Goal: Task Accomplishment & Management: Complete application form

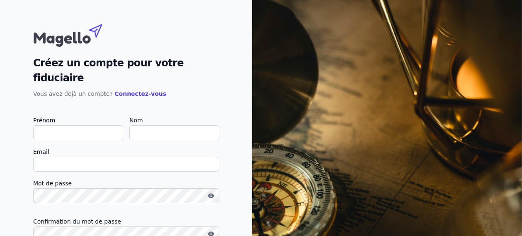
type input "S"
checkbox input "false"
type input "Said"
click at [219, 125] on input "Nom" at bounding box center [174, 132] width 90 height 15
type input "BELMAHI"
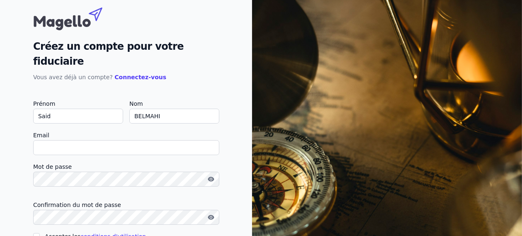
scroll to position [27, 0]
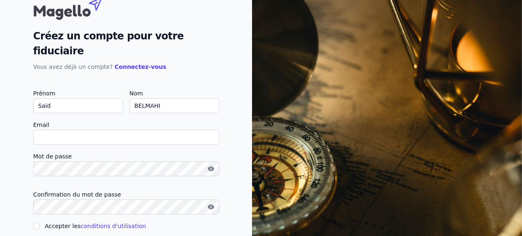
click at [40, 223] on input "Accepter les conditions d'utilisation" at bounding box center [36, 226] width 7 height 7
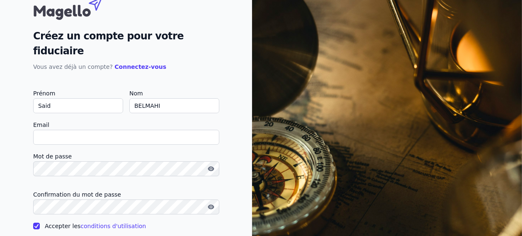
click at [40, 223] on input "Accepter les conditions d'utilisation" at bounding box center [36, 226] width 7 height 7
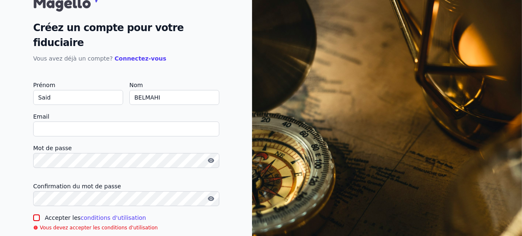
click at [40, 214] on input "Accepter les conditions d'utilisation" at bounding box center [36, 217] width 7 height 7
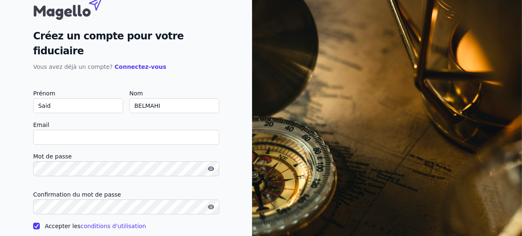
click at [40, 223] on input "Accepter les conditions d'utilisation" at bounding box center [36, 226] width 7 height 7
checkbox input "false"
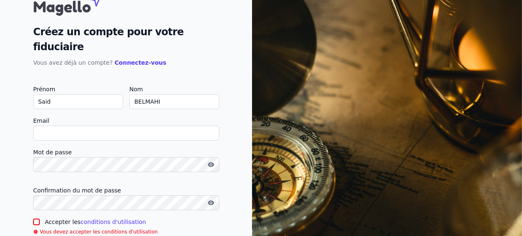
scroll to position [35, 0]
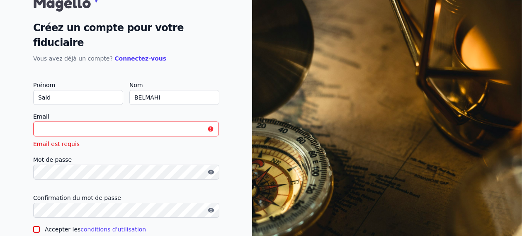
click at [184, 122] on input "Email" at bounding box center [126, 129] width 186 height 15
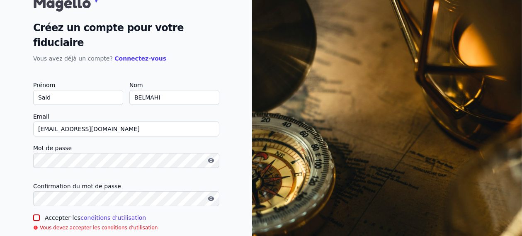
type input "[EMAIL_ADDRESS][DOMAIN_NAME]"
click at [40, 214] on input "Accepter les conditions d'utilisation" at bounding box center [36, 217] width 7 height 7
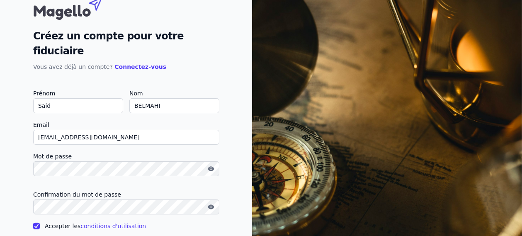
click at [40, 223] on input "Accepter les conditions d'utilisation" at bounding box center [36, 226] width 7 height 7
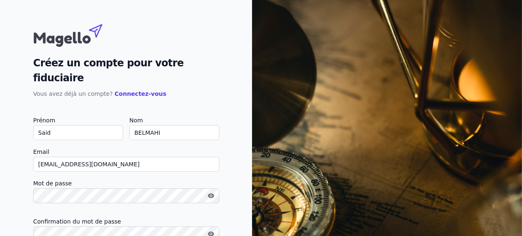
scroll to position [35, 0]
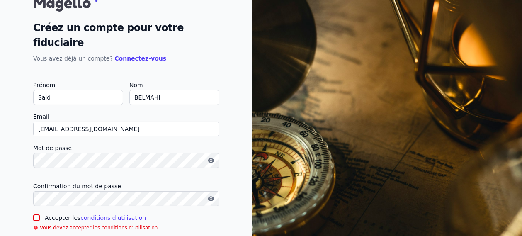
click at [40, 214] on input "Accepter les conditions d'utilisation" at bounding box center [36, 217] width 7 height 7
checkbox input "true"
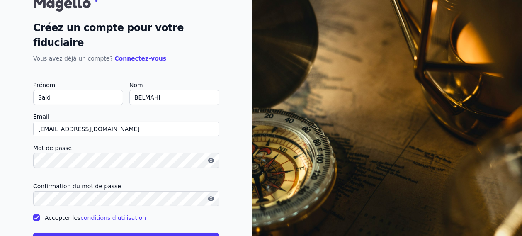
scroll to position [27, 0]
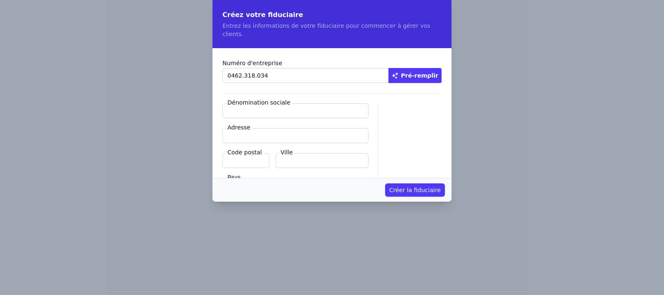
type input "0462.318.034"
click at [222, 128] on input "Adresse" at bounding box center [295, 135] width 146 height 15
type input "C"
click at [441, 68] on button "Pré-remplir" at bounding box center [414, 75] width 53 height 15
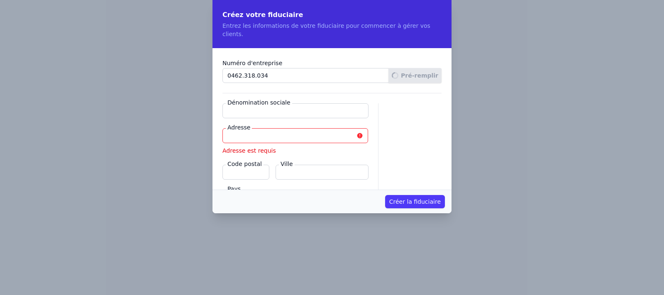
type input "HM2 COMPTA SPRL"
type input "Chaussée de Boondael 323"
type input "1050"
type input "Ixelles"
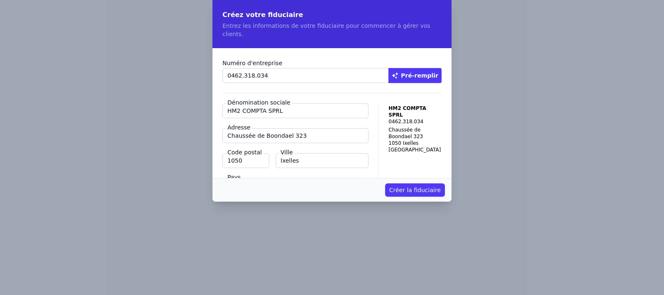
click at [445, 183] on button "Créer la fiduciaire" at bounding box center [415, 189] width 60 height 13
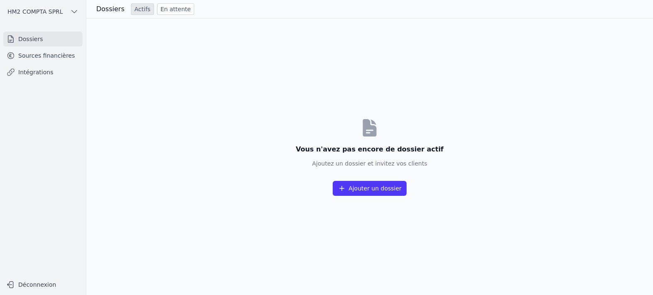
click at [333, 196] on button "Ajouter un dossier" at bounding box center [370, 188] width 74 height 15
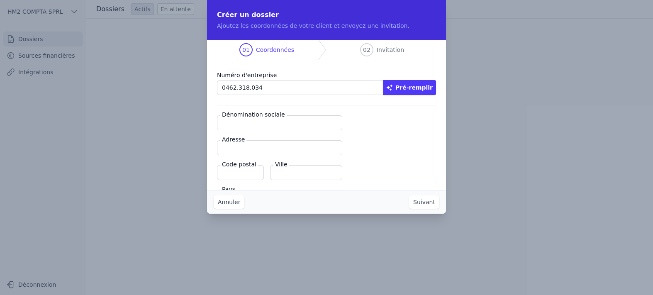
type input "0462.318.034"
click at [436, 95] on button "Pré-remplir" at bounding box center [409, 87] width 53 height 15
type input "HM2 COMPTA SPRL"
type input "Chaussée de Boondael 323"
type input "1050"
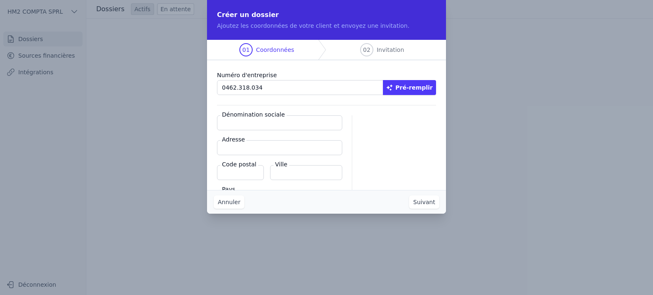
type input "Ixelles"
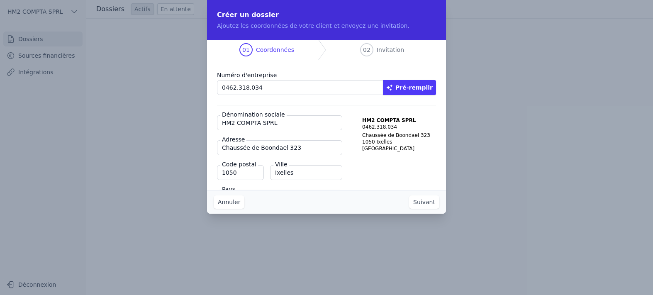
click at [439, 209] on button "Suivant" at bounding box center [424, 201] width 30 height 13
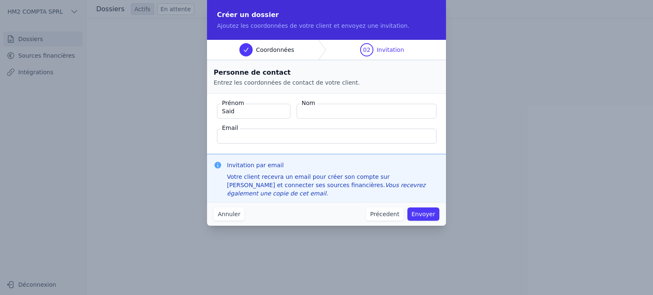
type input "Said"
click at [297, 119] on input "Nom" at bounding box center [367, 111] width 140 height 15
type input "BELMAHI"
click at [217, 144] on input "Email" at bounding box center [326, 136] width 219 height 15
type input "[EMAIL_ADDRESS][DOMAIN_NAME]"
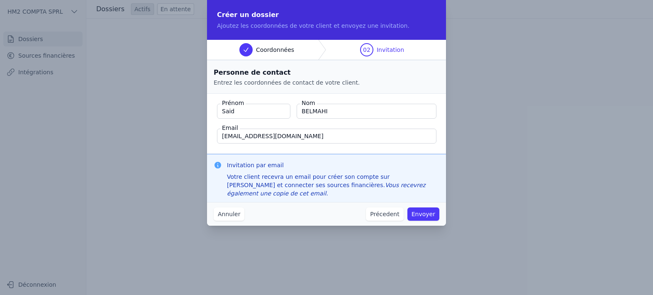
click at [439, 221] on button "Envoyer" at bounding box center [423, 213] width 32 height 13
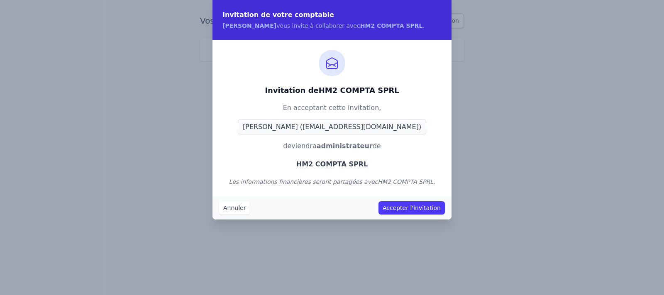
click at [445, 206] on button "Accepter l'invitation" at bounding box center [411, 207] width 66 height 13
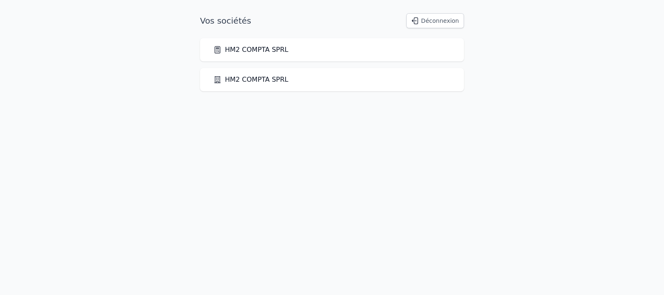
click at [231, 76] on link "HM2 COMPTA SPRL" at bounding box center [250, 80] width 75 height 10
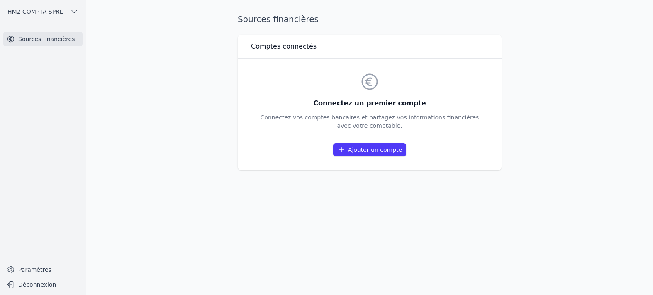
click at [333, 156] on link "Ajouter un compte" at bounding box center [369, 149] width 73 height 13
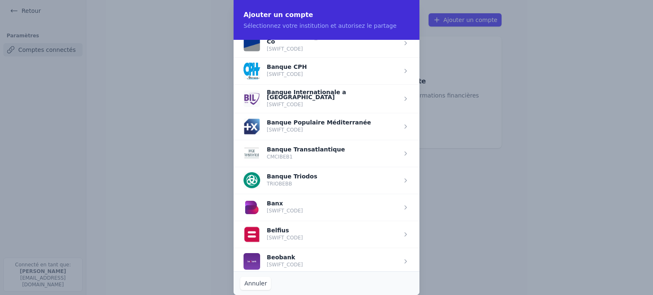
scroll to position [209, 0]
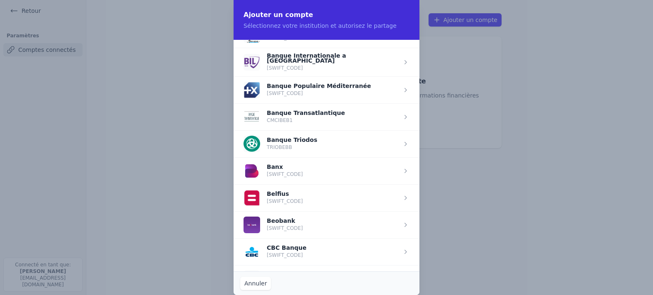
click at [271, 215] on span "button" at bounding box center [327, 224] width 186 height 27
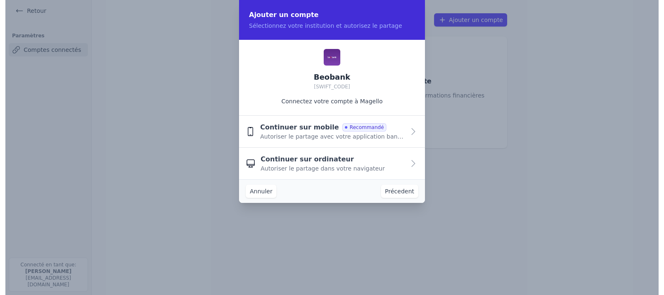
scroll to position [0, 0]
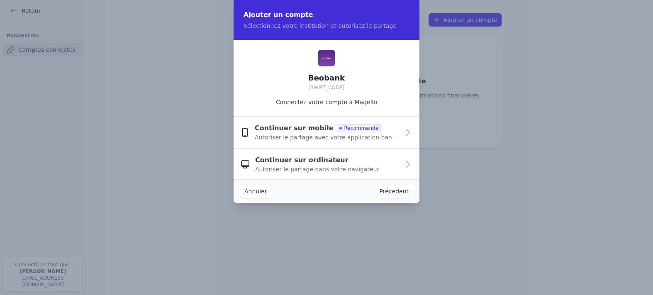
click at [279, 162] on span "Continuer sur ordinateur" at bounding box center [301, 160] width 93 height 10
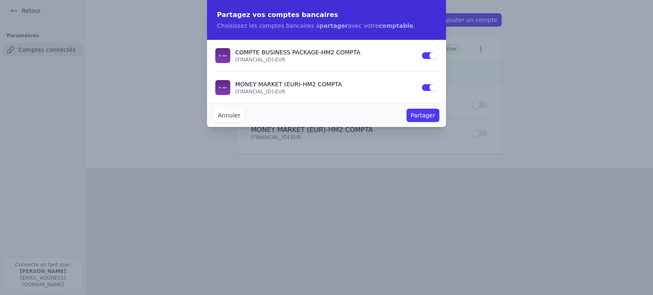
click at [439, 116] on button "Partager" at bounding box center [422, 115] width 33 height 13
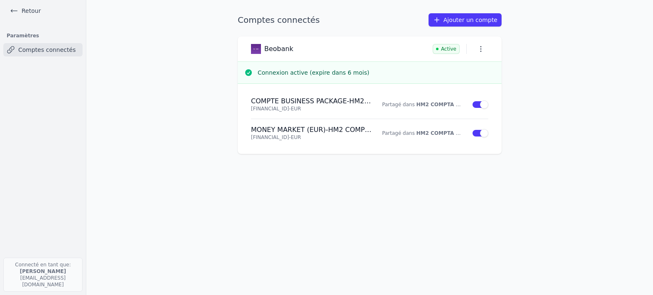
click at [0, 0] on icon "button" at bounding box center [0, 0] width 0 height 0
click at [0, 0] on link "Retour" at bounding box center [0, 0] width 0 height 0
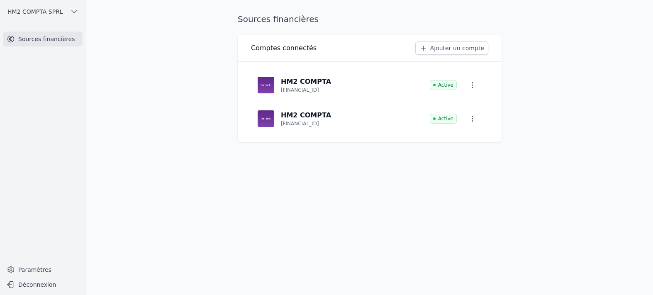
click at [0, 0] on icon "button" at bounding box center [0, 0] width 0 height 0
click at [0, 0] on span "HM2 COMPTA SPRL" at bounding box center [0, 0] width 0 height 0
click at [86, 28] on span "HM2 COMPTA SPRL" at bounding box center [102, 30] width 56 height 8
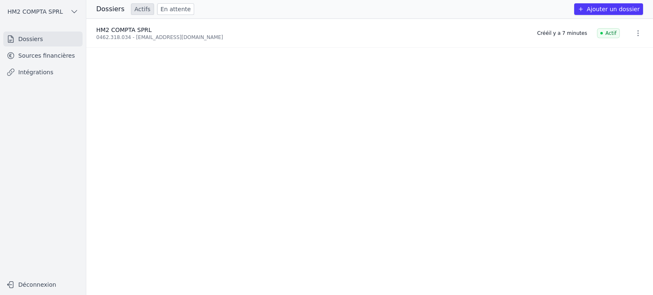
click at [96, 14] on h3 "Dossiers" at bounding box center [110, 9] width 28 height 10
click at [131, 15] on link "Actifs" at bounding box center [142, 9] width 23 height 12
click at [0, 0] on icon "button" at bounding box center [0, 0] width 0 height 0
click at [0, 0] on link "Sources financières" at bounding box center [0, 0] width 0 height 0
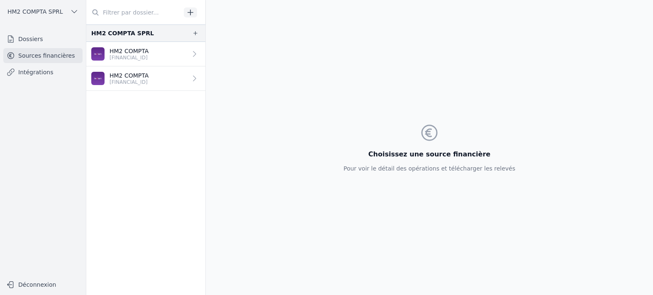
click at [0, 0] on link "Sources financières" at bounding box center [0, 0] width 0 height 0
click at [109, 55] on p "HM2 COMPTA" at bounding box center [128, 51] width 39 height 8
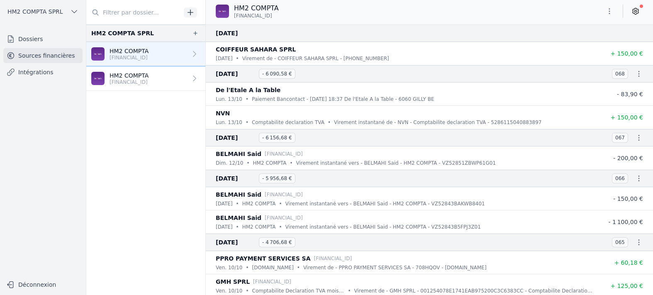
click at [109, 80] on p "HM2 COMPTA" at bounding box center [128, 75] width 39 height 8
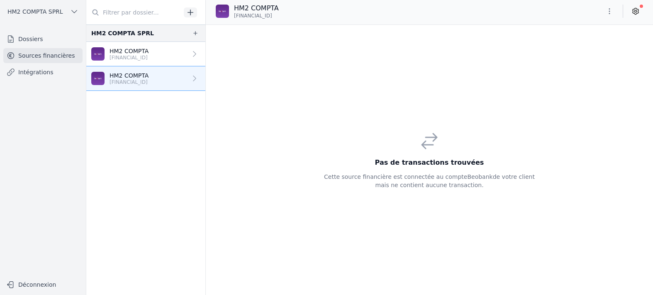
click at [109, 55] on p "HM2 COMPTA" at bounding box center [128, 51] width 39 height 8
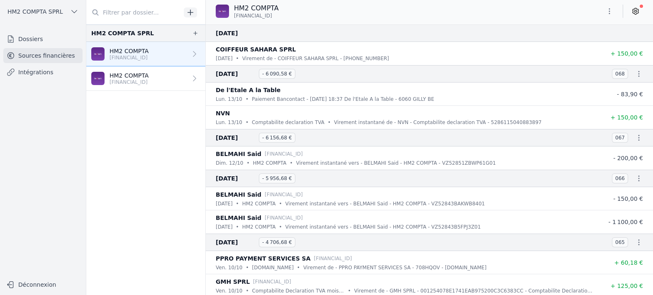
click at [0, 0] on icon "button" at bounding box center [0, 0] width 0 height 0
click at [0, 0] on link "Dossiers" at bounding box center [0, 0] width 0 height 0
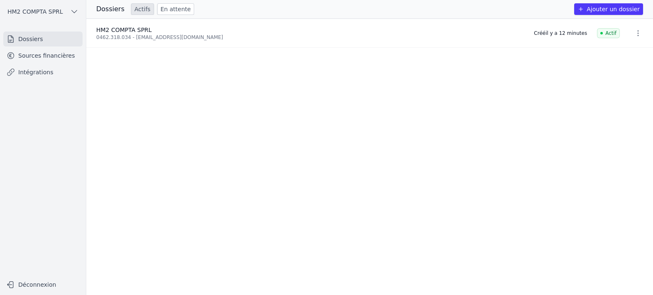
click at [0, 0] on link "Dossiers" at bounding box center [0, 0] width 0 height 0
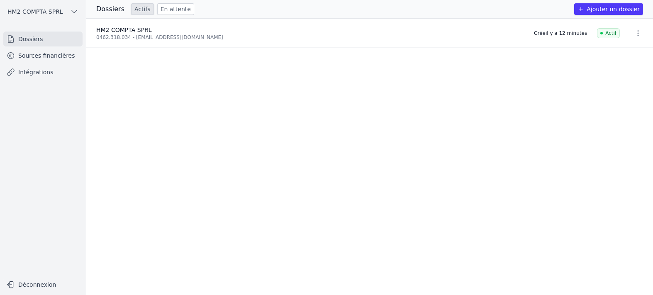
click at [0, 0] on link "Dossiers" at bounding box center [0, 0] width 0 height 0
click at [0, 0] on icon at bounding box center [0, 0] width 0 height 0
click at [0, 0] on link "Dossiers" at bounding box center [0, 0] width 0 height 0
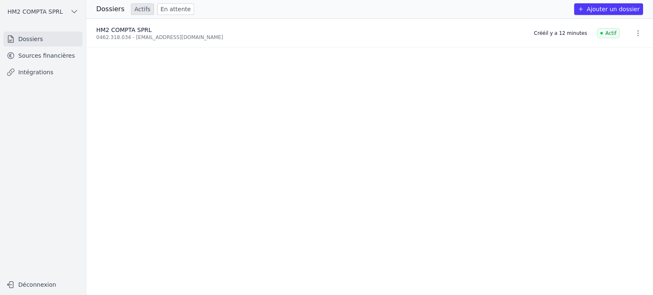
click at [0, 0] on link "Dossiers" at bounding box center [0, 0] width 0 height 0
click at [0, 0] on icon "button" at bounding box center [0, 0] width 0 height 0
click at [120, 12] on div at bounding box center [326, 147] width 653 height 295
click at [0, 0] on div "Close sidebar HM2 COMPTA SPRL Dossiers Sources financières Intégrations Déconne…" at bounding box center [0, 0] width 0 height 0
click at [0, 0] on icon "button" at bounding box center [0, 0] width 0 height 0
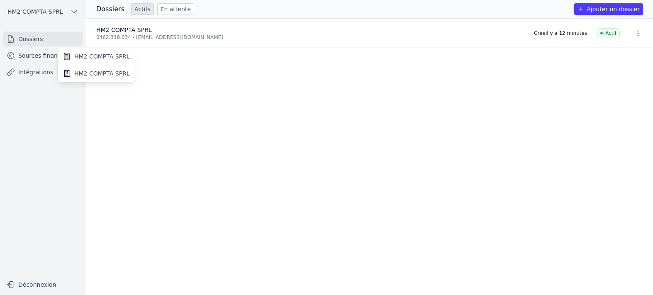
click at [122, 11] on div at bounding box center [326, 147] width 653 height 295
click at [0, 0] on div "Close sidebar HM2 COMPTA SPRL Dossiers Sources financières Intégrations Déconne…" at bounding box center [0, 0] width 0 height 0
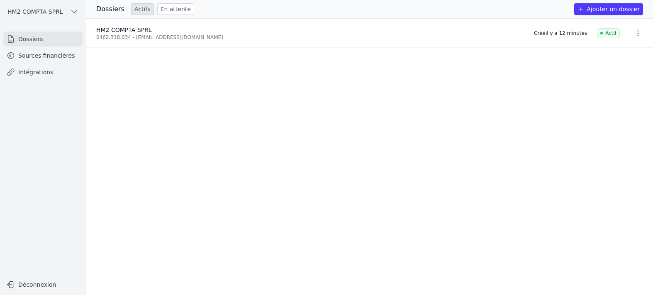
click at [0, 0] on div "Close sidebar HM2 COMPTA SPRL Dossiers Sources financières Intégrations Déconne…" at bounding box center [0, 0] width 0 height 0
drag, startPoint x: 223, startPoint y: 61, endPoint x: 190, endPoint y: 44, distance: 36.2
click at [0, 0] on div "Close sidebar HM2 COMPTA SPRL Dossiers Sources financières Intégrations Déconne…" at bounding box center [0, 0] width 0 height 0
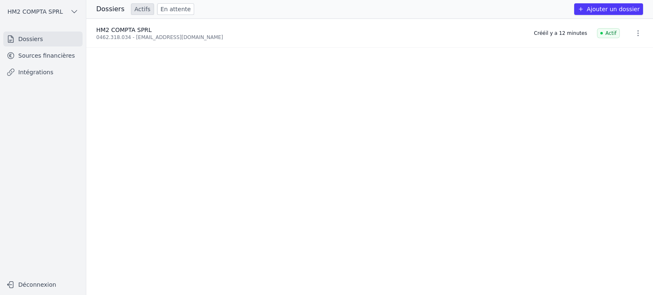
click at [0, 0] on div "Close sidebar HM2 COMPTA SPRL Dossiers Sources financières Intégrations Déconne…" at bounding box center [0, 0] width 0 height 0
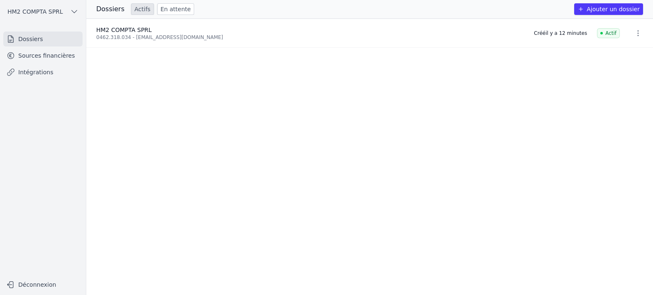
click at [0, 0] on div "Close sidebar HM2 COMPTA SPRL Dossiers Sources financières Intégrations Déconne…" at bounding box center [0, 0] width 0 height 0
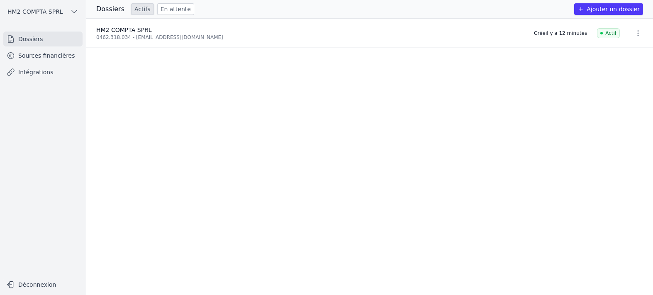
click at [0, 0] on div "Close sidebar HM2 COMPTA SPRL Dossiers Sources financières Intégrations Déconne…" at bounding box center [0, 0] width 0 height 0
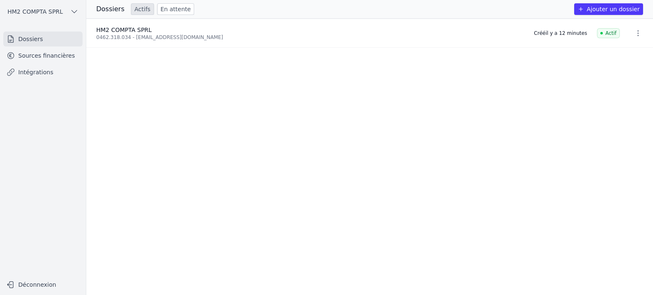
click at [0, 0] on div "Close sidebar HM2 COMPTA SPRL Dossiers Sources financières Intégrations Déconne…" at bounding box center [0, 0] width 0 height 0
click at [0, 0] on icon "button" at bounding box center [0, 0] width 0 height 0
click at [616, 15] on button "Ajouter un dossier" at bounding box center [608, 9] width 69 height 12
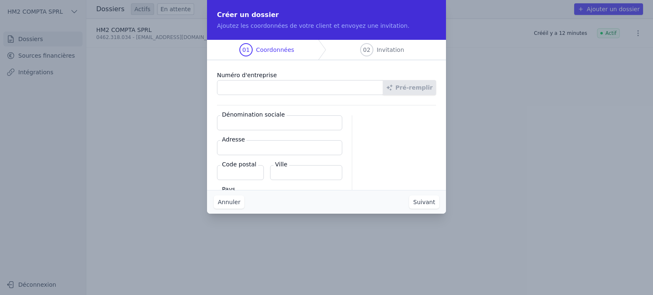
click at [436, 156] on div "Dénomination sociale Adresse Code postal Ville Pays 🇧🇪 Belgique" at bounding box center [326, 160] width 219 height 90
click at [217, 95] on input "Numéro d'entreprise" at bounding box center [300, 87] width 166 height 15
paste input "0633.613.403"
type input "0633.613.403"
click at [436, 95] on button "Pré-remplir" at bounding box center [409, 87] width 53 height 15
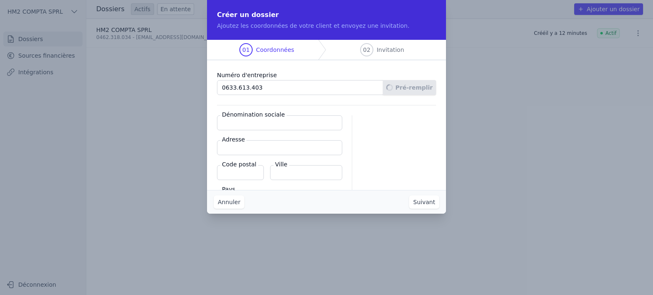
type input "ELIAS FOOD SPRL"
type input "Rue De Wand 34"
type input "1020"
type input "Bruxelles"
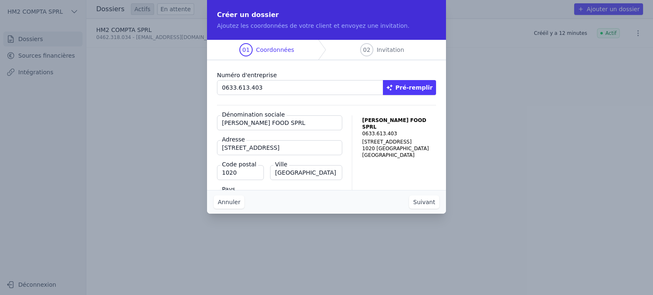
click at [439, 209] on button "Suivant" at bounding box center [424, 201] width 30 height 13
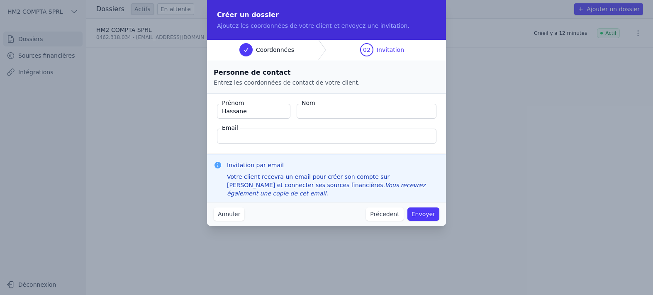
type input "Hassane"
click at [297, 119] on input "Nom" at bounding box center [367, 111] width 140 height 15
type input "E"
type input "EL HAFIANE"
click at [217, 144] on input "Email" at bounding box center [326, 136] width 219 height 15
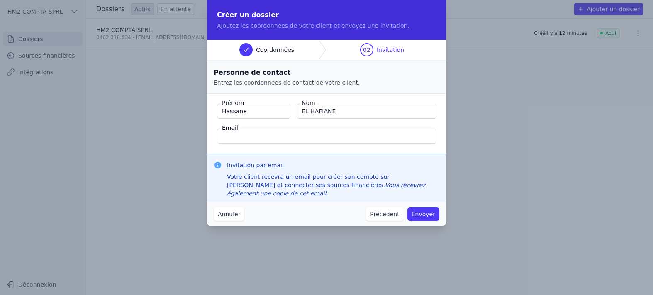
paste input "eliasfood123@gmail.com"
type input "eliasfood123@gmail.com"
click at [214, 221] on button "Annuler" at bounding box center [229, 213] width 31 height 13
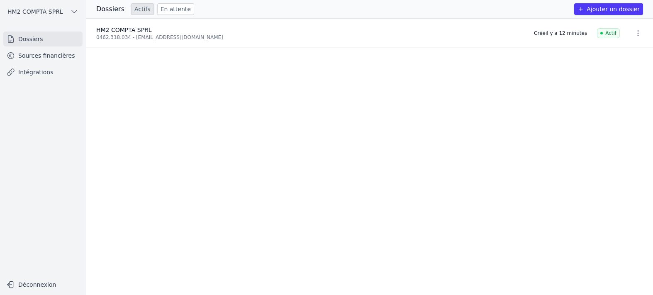
click at [0, 0] on icon "button" at bounding box center [0, 0] width 0 height 0
click at [0, 0] on link "Sources financières" at bounding box center [0, 0] width 0 height 0
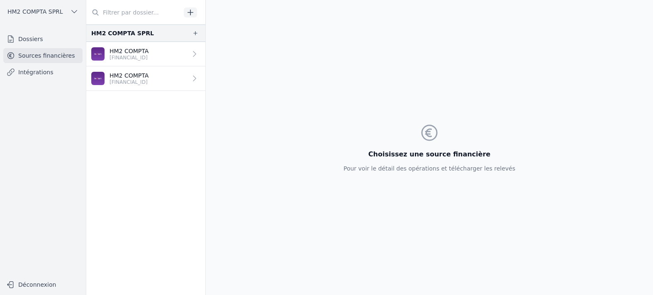
click at [0, 0] on link "Sources financières" at bounding box center [0, 0] width 0 height 0
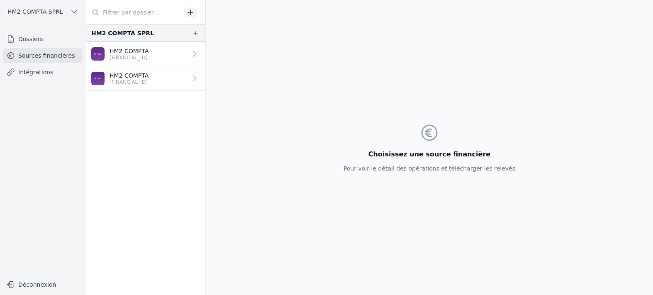
click at [0, 0] on link "Sources financières" at bounding box center [0, 0] width 0 height 0
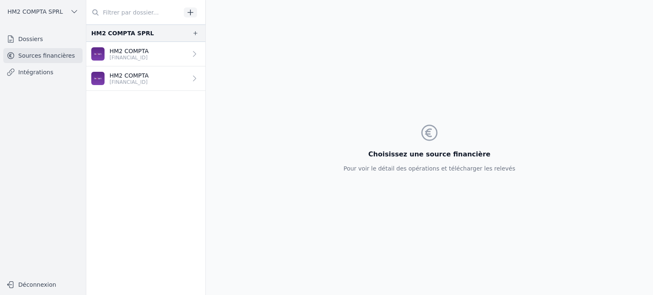
click at [0, 0] on icon "button" at bounding box center [0, 0] width 0 height 0
click at [109, 55] on p "HM2 COMPTA" at bounding box center [128, 51] width 39 height 8
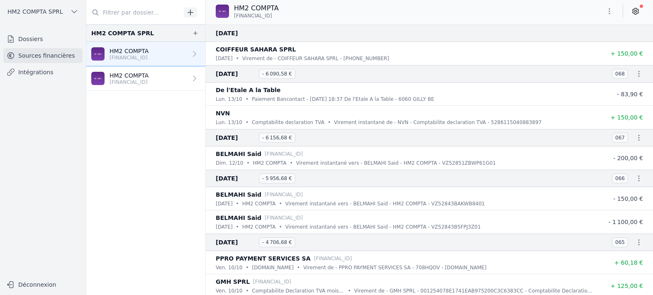
click at [611, 15] on icon "button" at bounding box center [609, 11] width 8 height 8
click at [579, 71] on button "Exporter" at bounding box center [590, 70] width 60 height 15
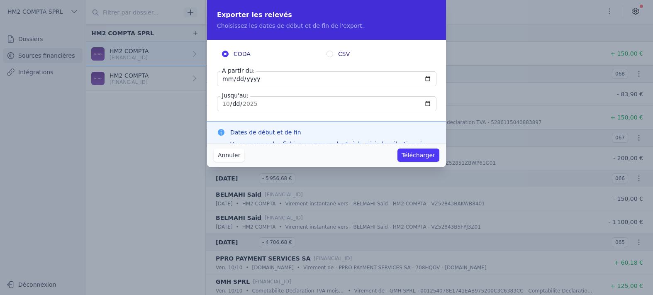
click at [222, 54] on input "CODA" at bounding box center [225, 54] width 7 height 7
click at [222, 52] on input "CODA" at bounding box center [225, 54] width 7 height 7
click at [234, 53] on span "CODA" at bounding box center [242, 54] width 17 height 8
click at [222, 53] on input "CODA" at bounding box center [225, 54] width 7 height 7
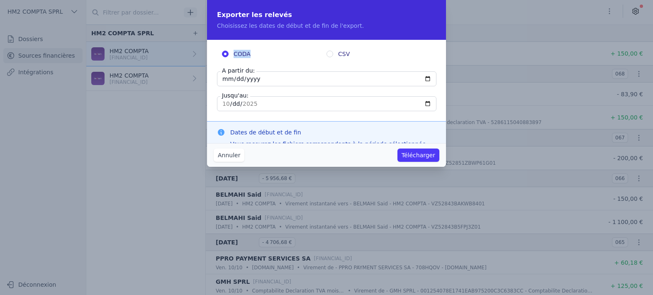
click at [222, 53] on input "CODA" at bounding box center [225, 54] width 7 height 7
click at [217, 71] on input "2025-10-13" at bounding box center [326, 78] width 219 height 15
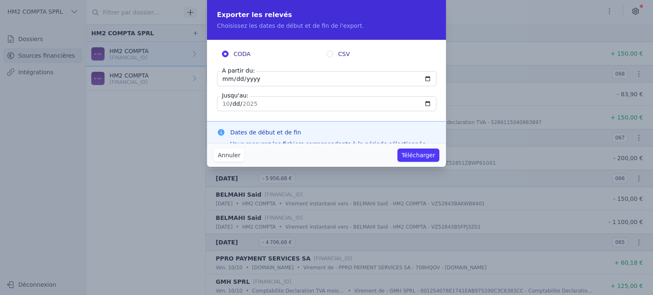
click at [217, 71] on input "2025-10-13" at bounding box center [326, 78] width 219 height 15
click at [222, 51] on input "CODA" at bounding box center [225, 54] width 7 height 7
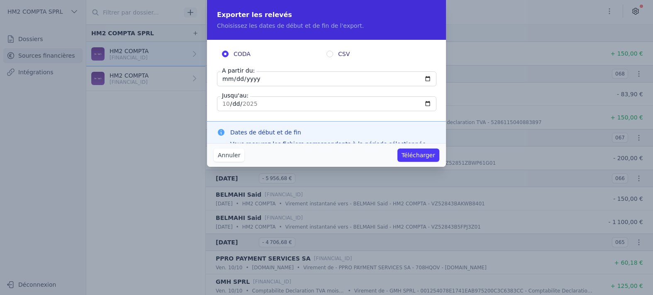
click at [222, 51] on input "CODA" at bounding box center [225, 54] width 7 height 7
click at [222, 52] on input "CODA" at bounding box center [225, 54] width 7 height 7
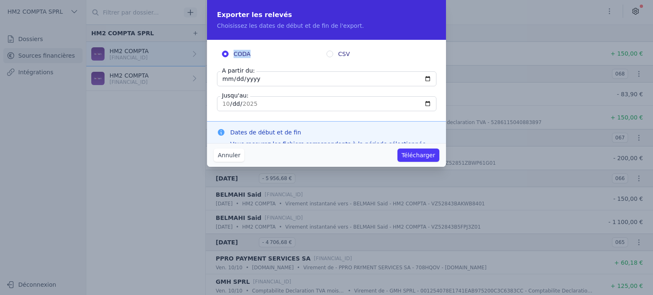
click at [222, 52] on input "CODA" at bounding box center [225, 54] width 7 height 7
click at [217, 71] on input "2025-10-13" at bounding box center [326, 78] width 219 height 15
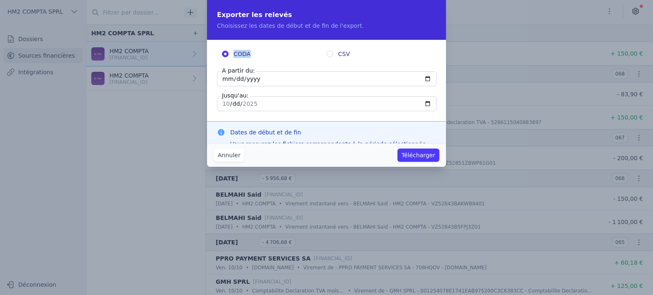
click at [217, 71] on input "2025-10-13" at bounding box center [326, 78] width 219 height 15
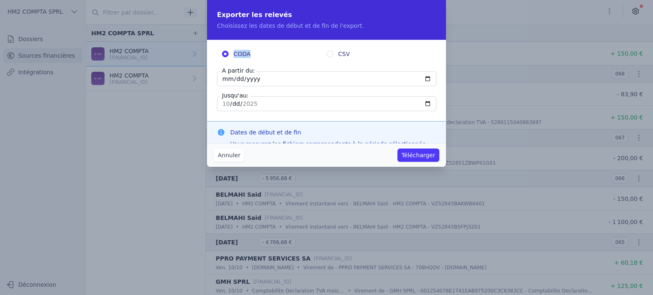
click at [217, 71] on input "2025-10-13" at bounding box center [326, 78] width 219 height 15
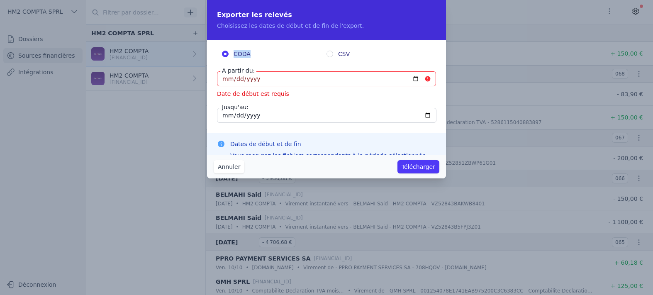
type input "2025-10-01"
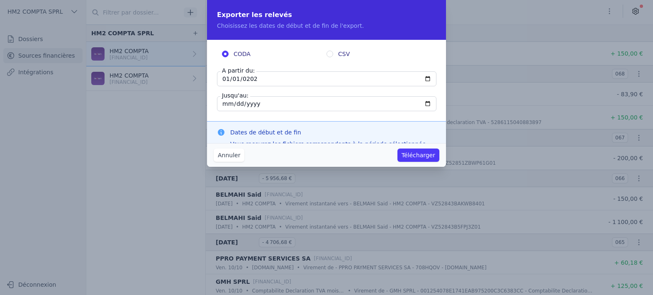
type input "2024-01-01"
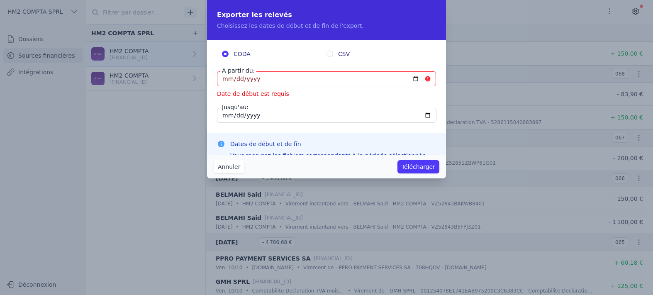
type input "0005-01-01"
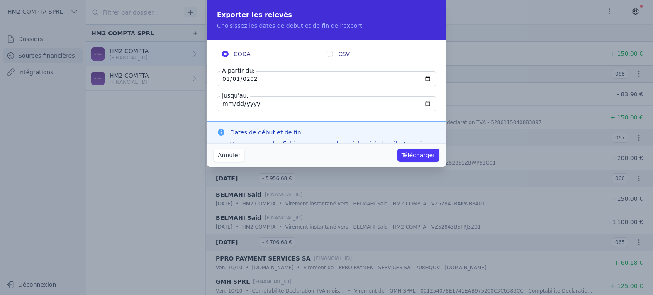
type input "2025-01-01"
click at [217, 96] on input "2025-10-13" at bounding box center [326, 103] width 219 height 15
click at [222, 52] on input "CODA" at bounding box center [225, 54] width 7 height 7
click at [222, 51] on input "CODA" at bounding box center [225, 54] width 7 height 7
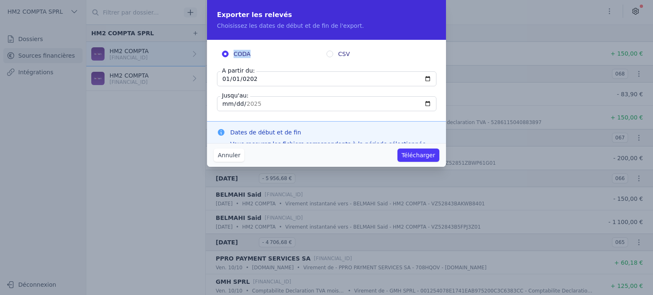
click at [222, 51] on input "CODA" at bounding box center [225, 54] width 7 height 7
click at [439, 155] on button "Télécharger" at bounding box center [418, 154] width 42 height 13
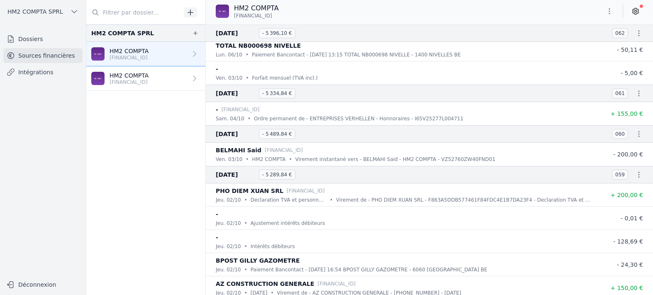
scroll to position [595, 0]
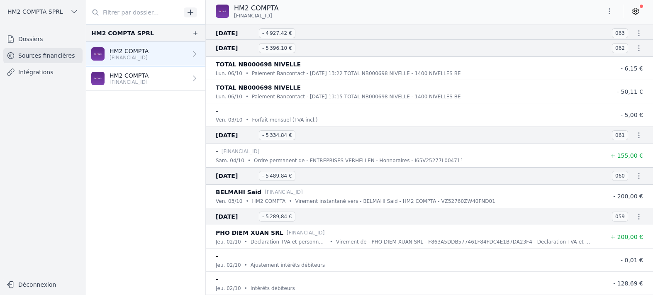
click at [0, 0] on icon "button" at bounding box center [0, 0] width 0 height 0
click at [0, 0] on link "Sources financières" at bounding box center [0, 0] width 0 height 0
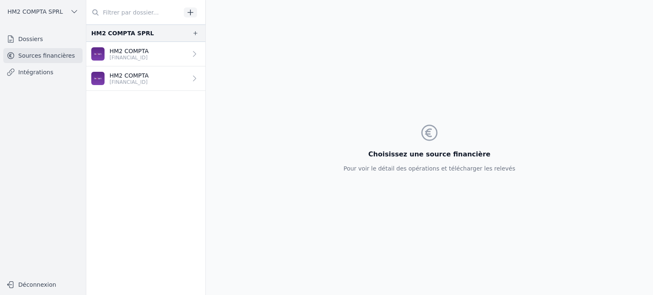
click at [0, 0] on link "Sources financières" at bounding box center [0, 0] width 0 height 0
click at [0, 0] on icon "button" at bounding box center [0, 0] width 0 height 0
click at [109, 61] on p "[FINANCIAL_ID]" at bounding box center [128, 57] width 39 height 7
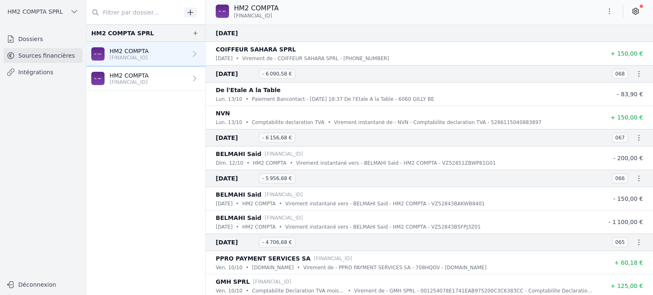
click at [608, 15] on icon "button" at bounding box center [609, 11] width 8 height 8
click at [552, 37] on div at bounding box center [326, 147] width 653 height 295
click at [109, 55] on p "HM2 COMPTA" at bounding box center [128, 51] width 39 height 8
click at [234, 19] on span "[FINANCIAL_ID]" at bounding box center [253, 15] width 38 height 7
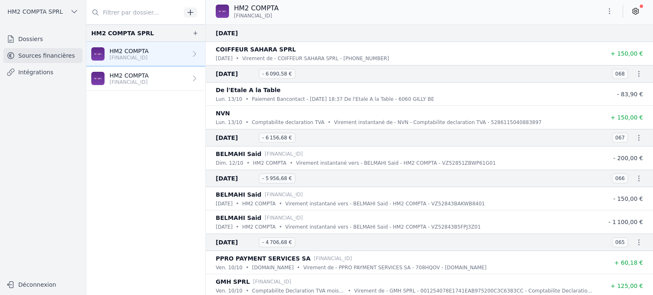
drag, startPoint x: 148, startPoint y: 42, endPoint x: 194, endPoint y: 41, distance: 46.1
click at [234, 19] on p "[FINANCIAL_ID]" at bounding box center [256, 15] width 45 height 7
copy span "[FINANCIAL_ID]"
click at [610, 15] on icon "button" at bounding box center [609, 11] width 8 height 8
click at [633, 38] on div at bounding box center [326, 147] width 653 height 295
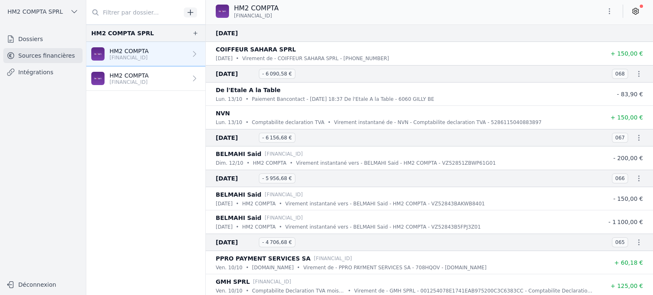
click at [635, 12] on icon at bounding box center [636, 11] width 2 height 2
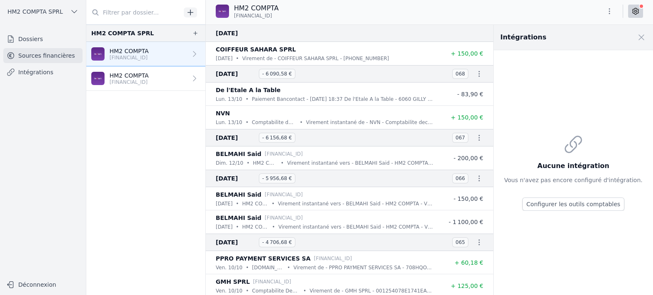
click at [635, 12] on icon at bounding box center [636, 11] width 2 height 2
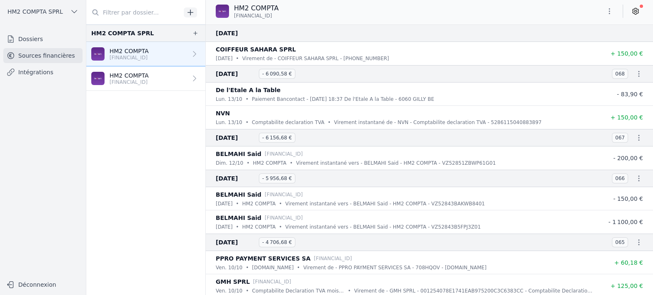
click at [0, 0] on icon "button" at bounding box center [0, 0] width 0 height 0
click at [192, 36] on icon "button" at bounding box center [195, 33] width 7 height 7
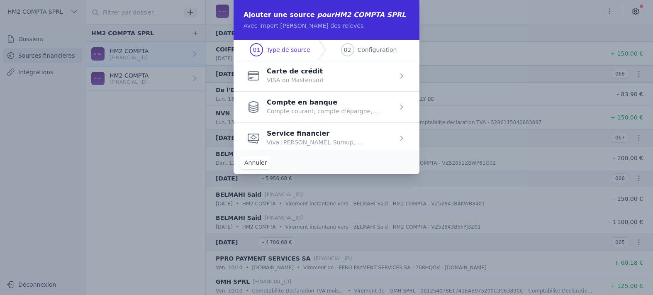
click at [283, 122] on span "button" at bounding box center [327, 106] width 186 height 31
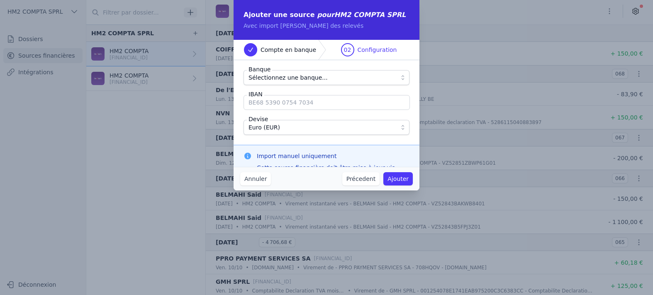
drag, startPoint x: 319, startPoint y: 112, endPoint x: 265, endPoint y: 111, distance: 54.8
click at [258, 107] on input "IBAN" at bounding box center [326, 102] width 166 height 15
click at [315, 110] on input "IBAN" at bounding box center [326, 102] width 166 height 15
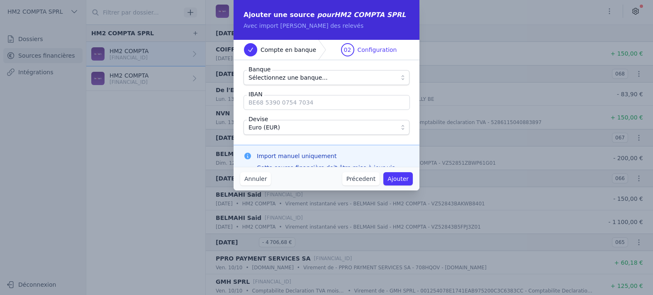
click at [315, 110] on input "IBAN" at bounding box center [326, 102] width 166 height 15
drag, startPoint x: 313, startPoint y: 114, endPoint x: 271, endPoint y: 108, distance: 41.9
click at [271, 108] on input "IBAN" at bounding box center [326, 102] width 166 height 15
click at [266, 110] on input "IBAN" at bounding box center [326, 102] width 166 height 15
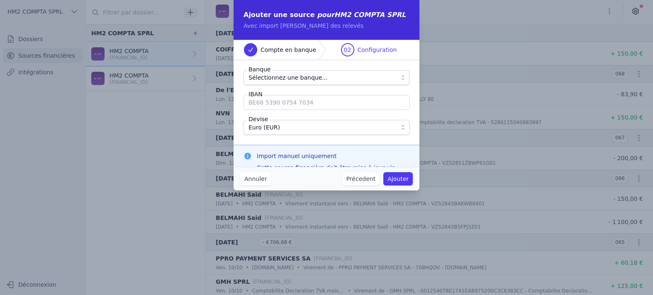
click at [266, 110] on input "IBAN" at bounding box center [326, 102] width 166 height 15
click at [325, 110] on input "IBAN" at bounding box center [326, 102] width 166 height 15
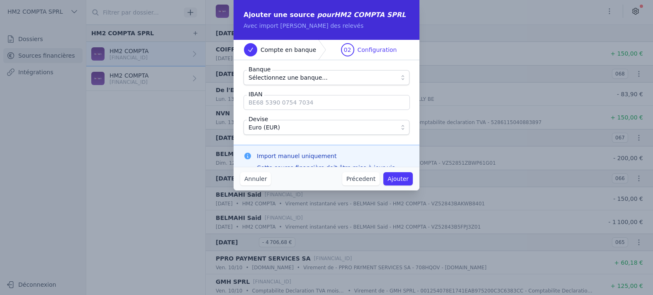
click at [325, 110] on input "IBAN" at bounding box center [326, 102] width 166 height 15
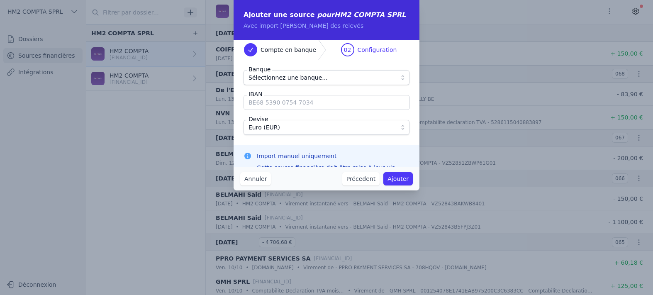
click at [325, 110] on input "IBAN" at bounding box center [326, 102] width 166 height 15
click at [319, 83] on span "Sélectionnez une banque..." at bounding box center [287, 78] width 79 height 10
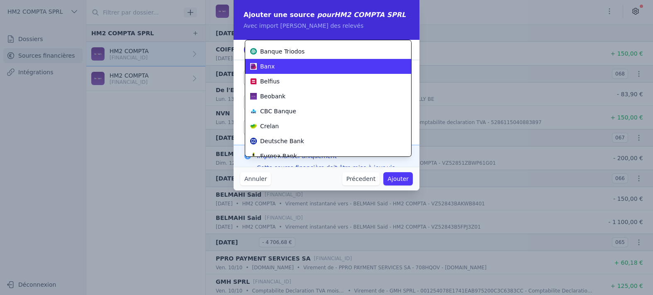
scroll to position [129, 0]
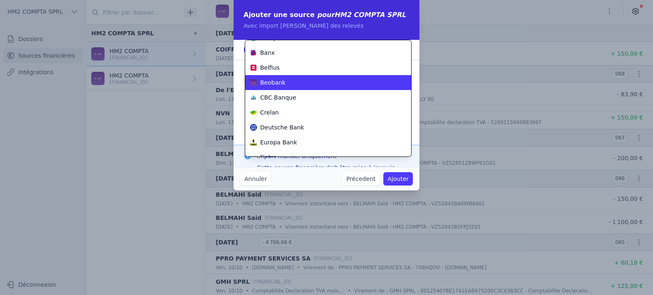
click at [280, 87] on span "Beobank" at bounding box center [272, 82] width 25 height 8
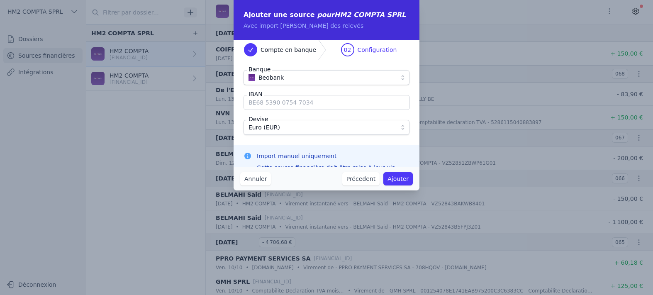
click at [322, 110] on input "IBAN" at bounding box center [326, 102] width 166 height 15
drag, startPoint x: 248, startPoint y: 109, endPoint x: 350, endPoint y: 109, distance: 102.0
click at [350, 109] on input "IBAN" at bounding box center [326, 102] width 166 height 15
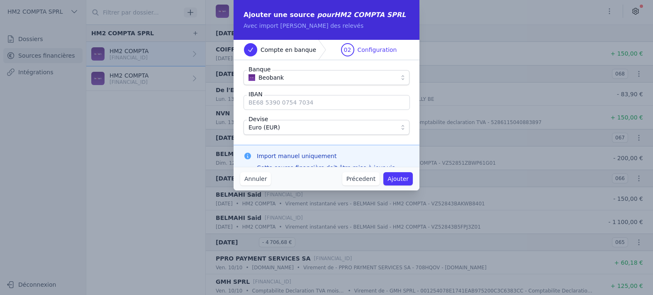
paste input "[FINANCIAL_ID]"
type input "[FINANCIAL_ID]"
click at [399, 185] on button "Ajouter" at bounding box center [397, 178] width 29 height 13
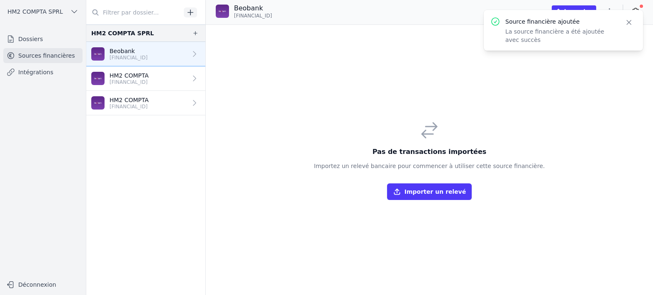
click at [389, 200] on button "Importer un relevé" at bounding box center [429, 191] width 85 height 17
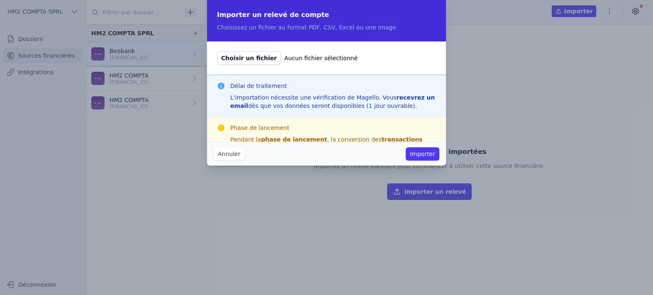
click at [217, 58] on span "Choisir un fichier" at bounding box center [249, 57] width 64 height 13
click at [217, 51] on input "Choisir un fichier Aucun fichier sélectionné" at bounding box center [217, 51] width 0 height 0
type input "C:\fakepath\Extrait de comptes BE28950233797920 COMPTE BUSINESS PACKAGE HM2 COM…"
click at [439, 156] on button "Importer" at bounding box center [423, 153] width 34 height 13
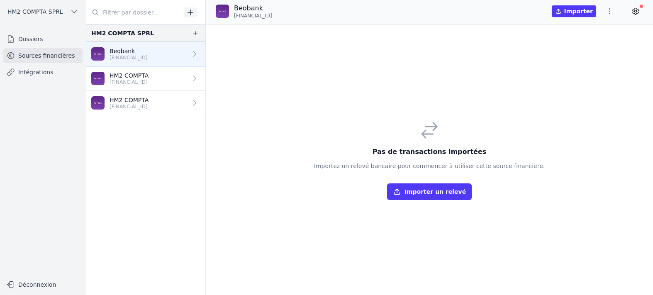
click at [391, 200] on button "Importer un relevé" at bounding box center [429, 191] width 85 height 17
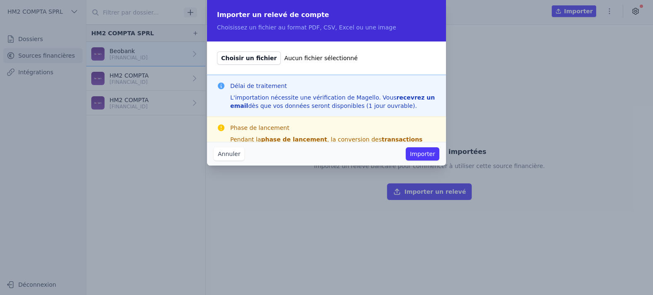
click at [446, 139] on div "Phase de lancement Pendant la phase de lancement , la conversion des transactio…" at bounding box center [326, 138] width 239 height 42
click at [214, 152] on button "Annuler" at bounding box center [229, 153] width 31 height 13
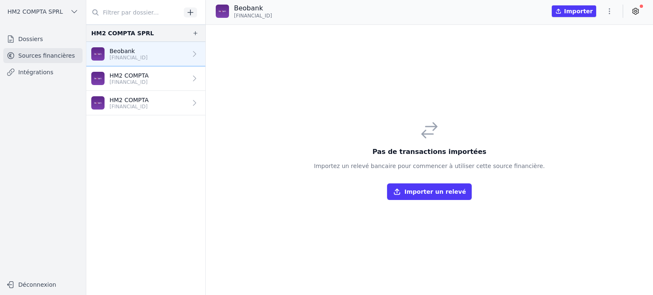
click at [86, 192] on nav "HM2 COMPTA SPRL Beobank BE28 9502 3379 7920 HM2 COMPTA BE28 9502 3379 7920 HM2 …" at bounding box center [145, 159] width 119 height 270
click at [637, 12] on icon at bounding box center [636, 11] width 2 height 2
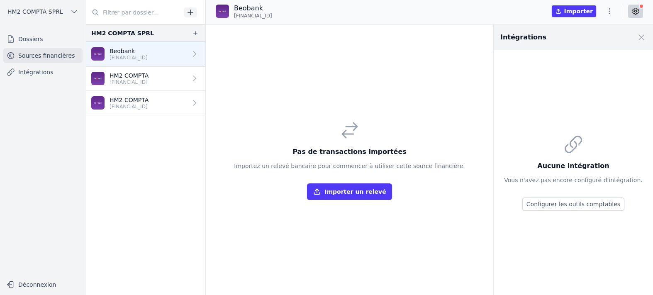
drag, startPoint x: 351, startPoint y: 105, endPoint x: 354, endPoint y: 101, distance: 4.4
click at [351, 104] on div "Pas de transactions importées Importez un relevé bancaire pour commencer à util…" at bounding box center [350, 160] width 288 height 270
click at [642, 46] on span at bounding box center [641, 37] width 18 height 18
